Goal: Obtain resource: Obtain resource

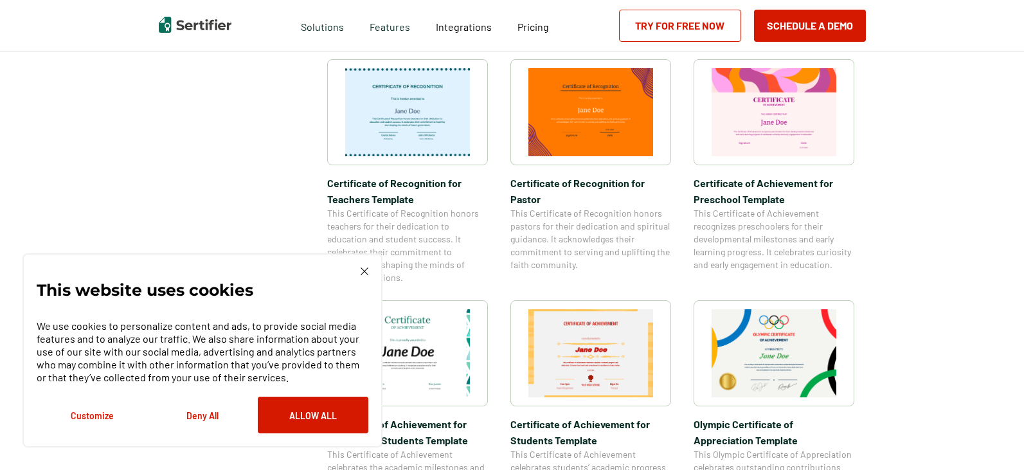
scroll to position [707, 0]
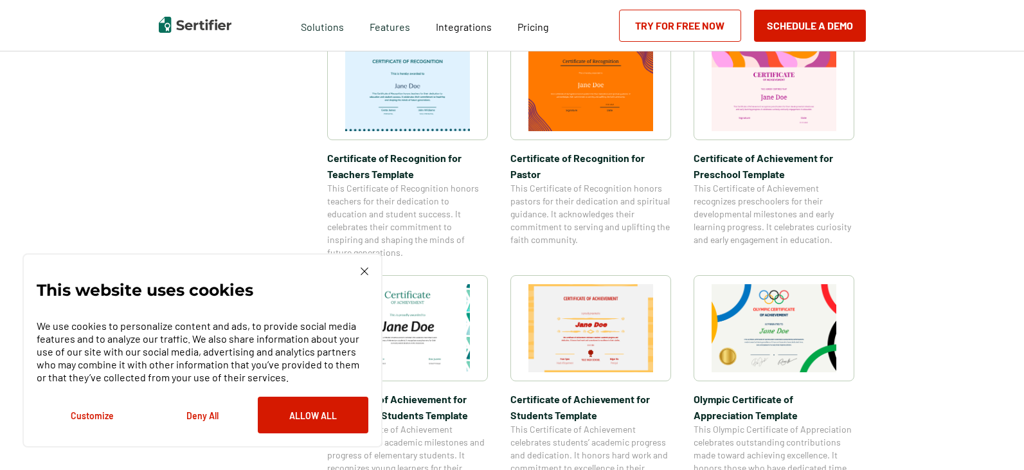
click at [752, 316] on img at bounding box center [774, 328] width 125 height 88
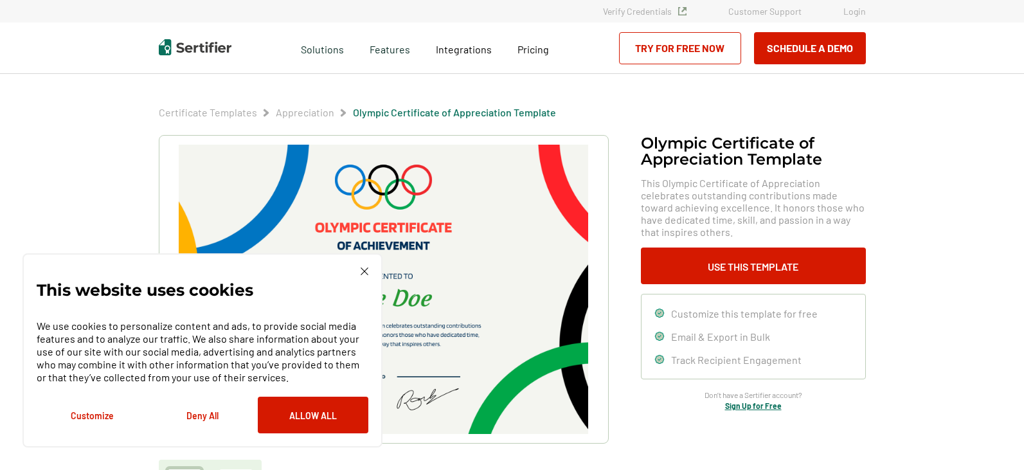
click at [447, 307] on img at bounding box center [383, 289] width 409 height 289
click at [364, 277] on div "This website uses cookies We use cookies to personalize content and ads, to pro…" at bounding box center [203, 350] width 332 height 166
click at [365, 269] on img at bounding box center [365, 271] width 8 height 8
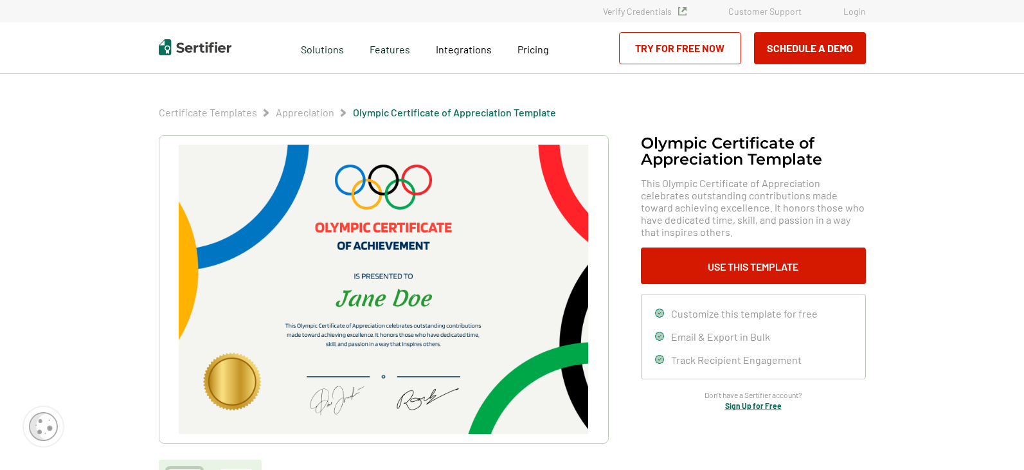
click at [425, 388] on img at bounding box center [383, 289] width 409 height 289
click at [808, 274] on button "Use This Template" at bounding box center [753, 266] width 225 height 37
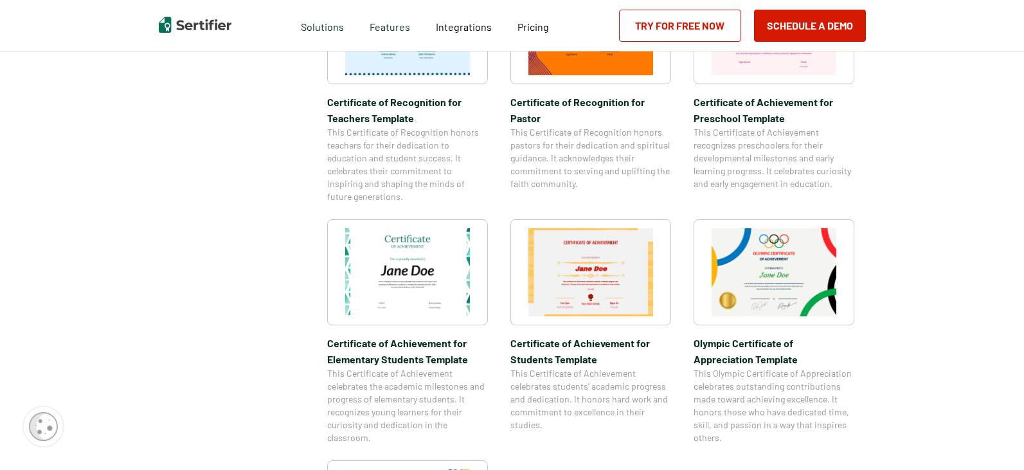
scroll to position [761, 0]
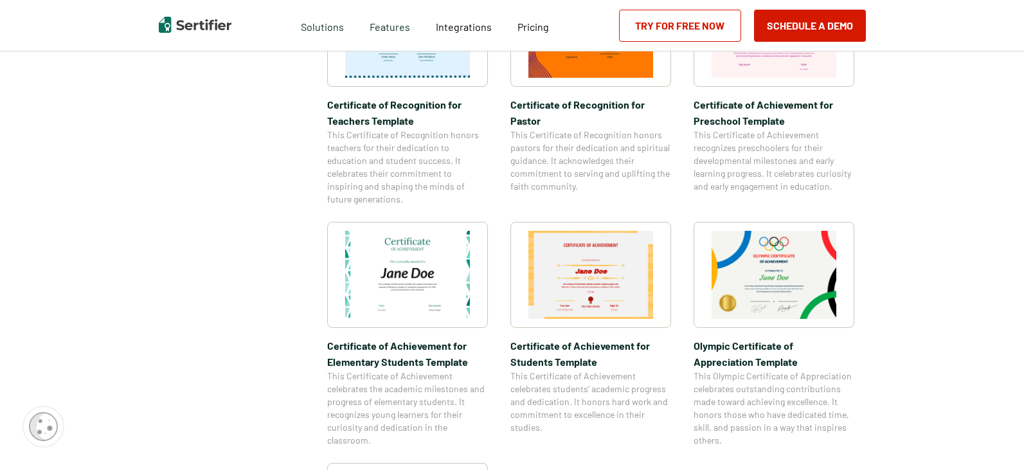
click at [782, 276] on img at bounding box center [774, 275] width 125 height 88
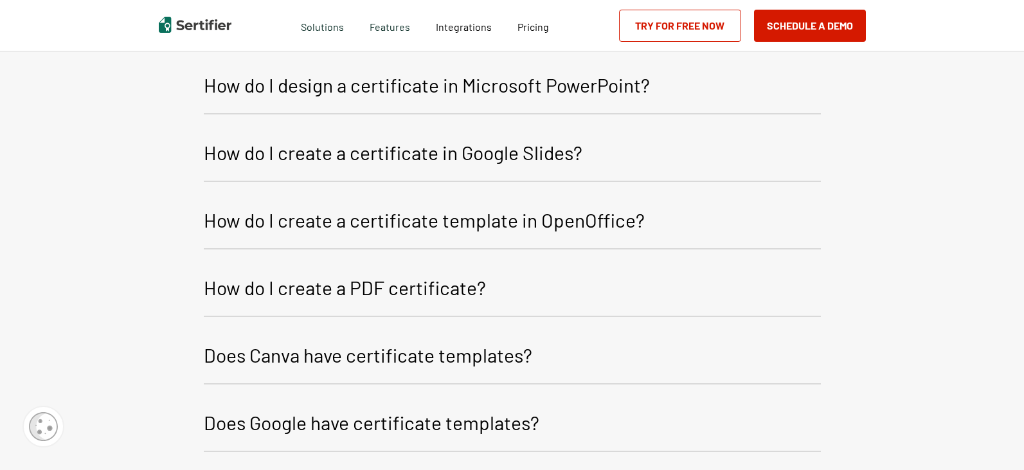
click at [372, 338] on button "Does Canva have certificate templates?" at bounding box center [512, 357] width 617 height 55
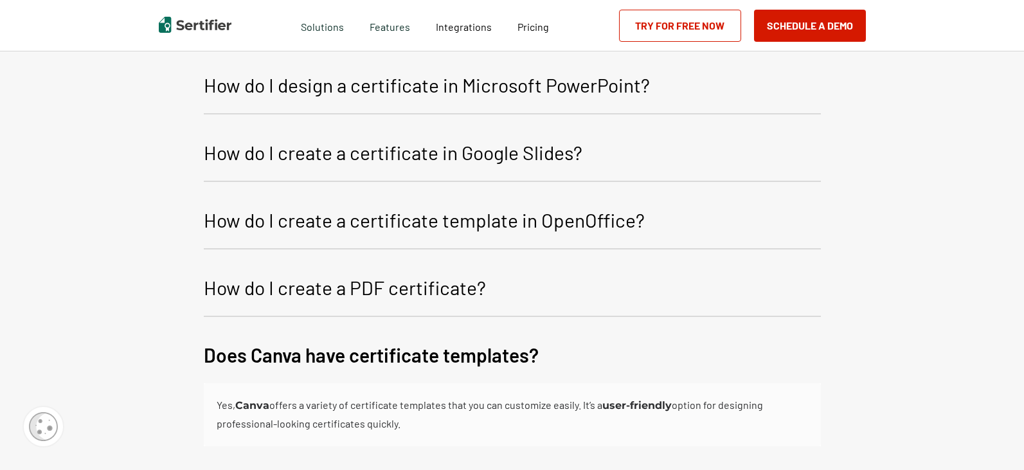
click at [369, 348] on p "Does Canva have certificate templates?" at bounding box center [371, 354] width 335 height 31
